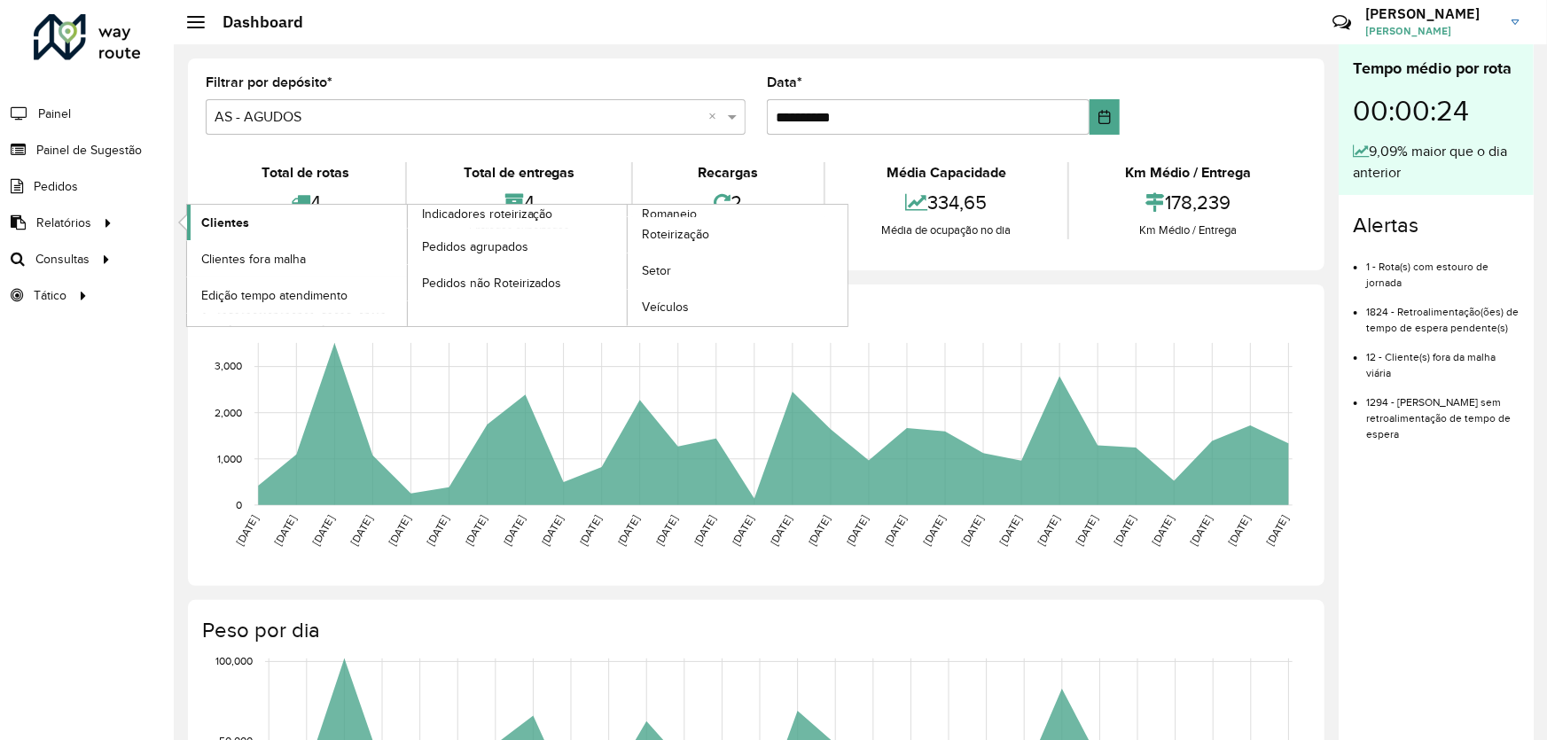
click at [243, 217] on span "Clientes" at bounding box center [225, 223] width 48 height 19
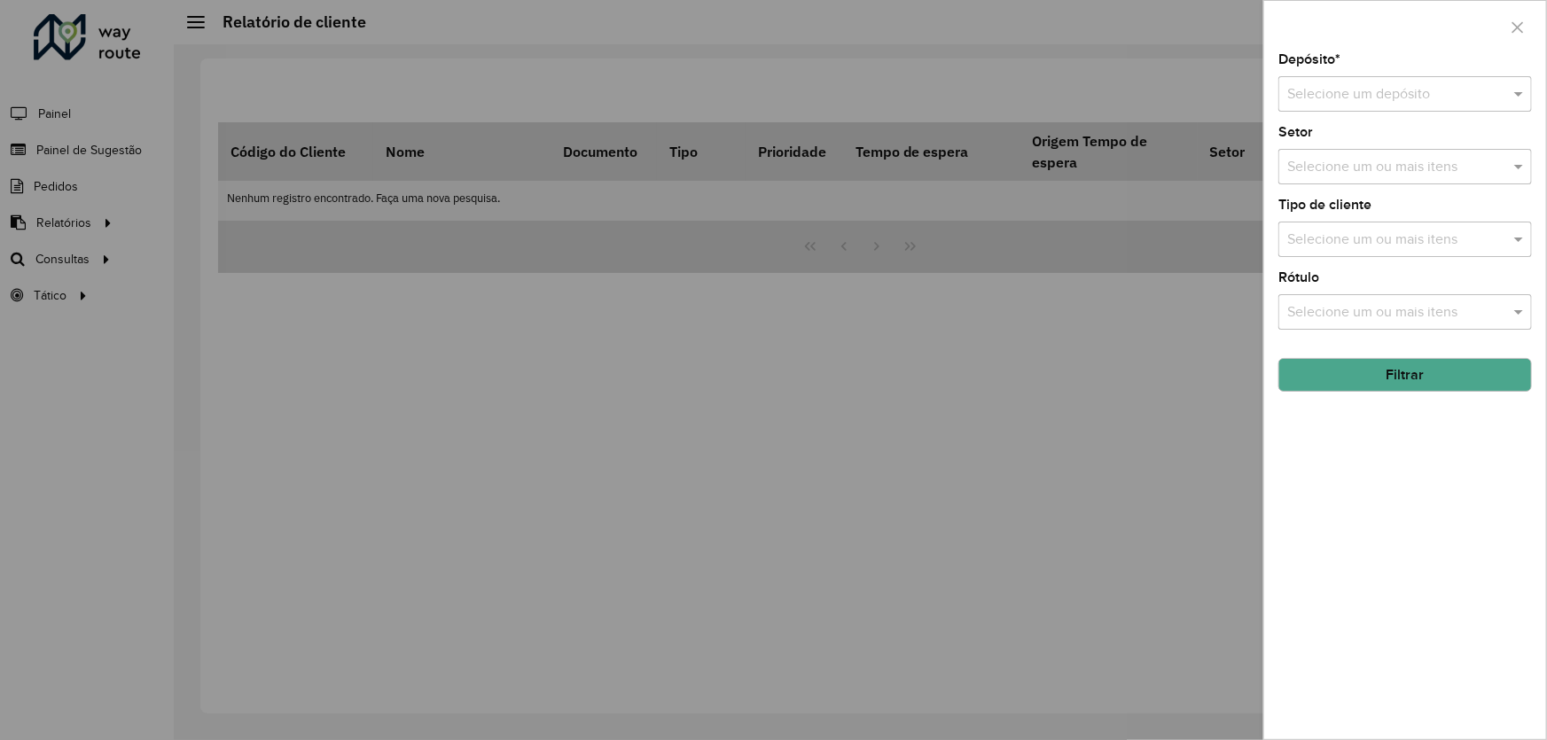
click at [1370, 84] on input "text" at bounding box center [1387, 94] width 200 height 21
click at [1325, 175] on span "CDD Agudos" at bounding box center [1326, 175] width 81 height 15
click at [1413, 374] on button "Filtrar" at bounding box center [1404, 375] width 253 height 34
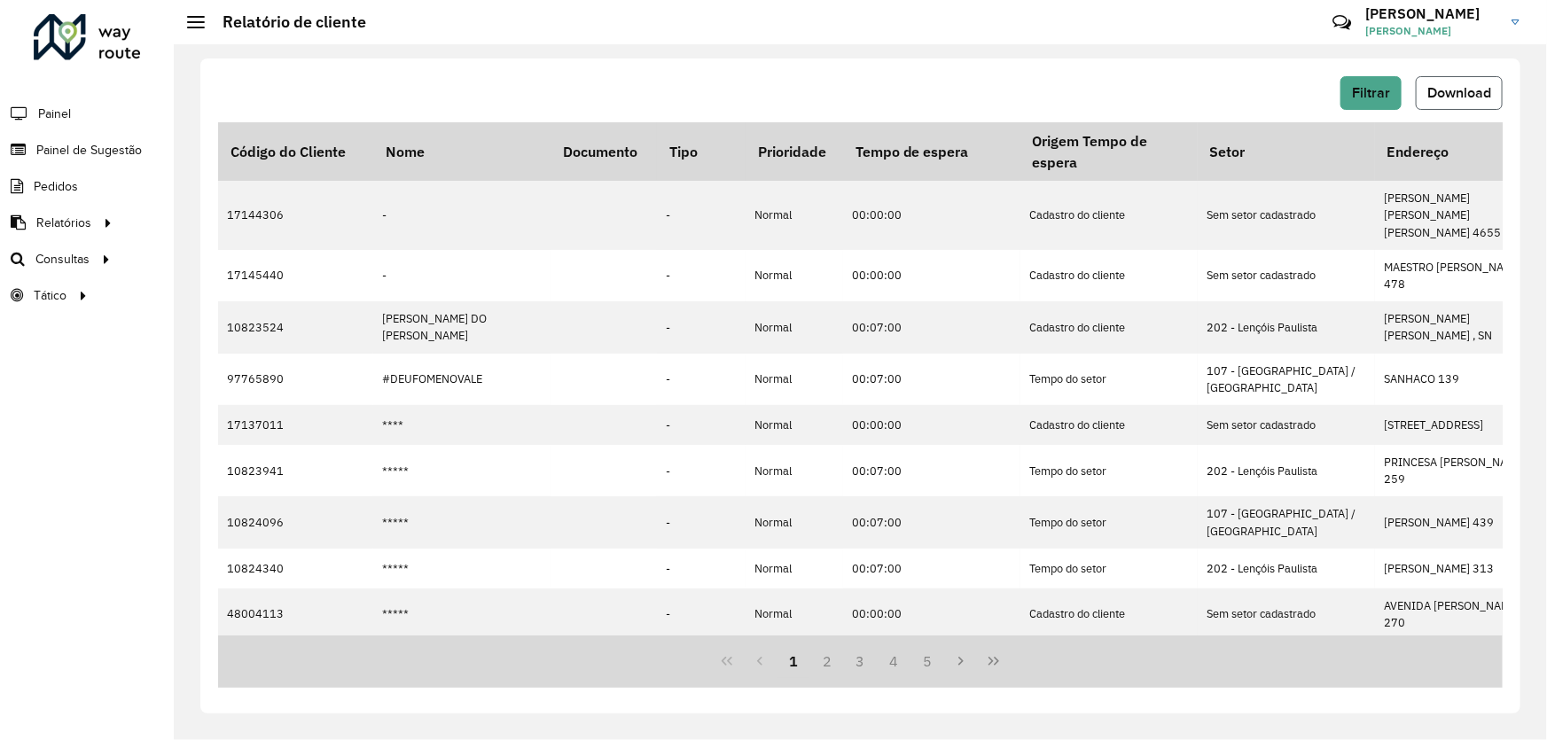
click at [1451, 89] on span "Download" at bounding box center [1459, 92] width 64 height 15
